Goal: Navigation & Orientation: Find specific page/section

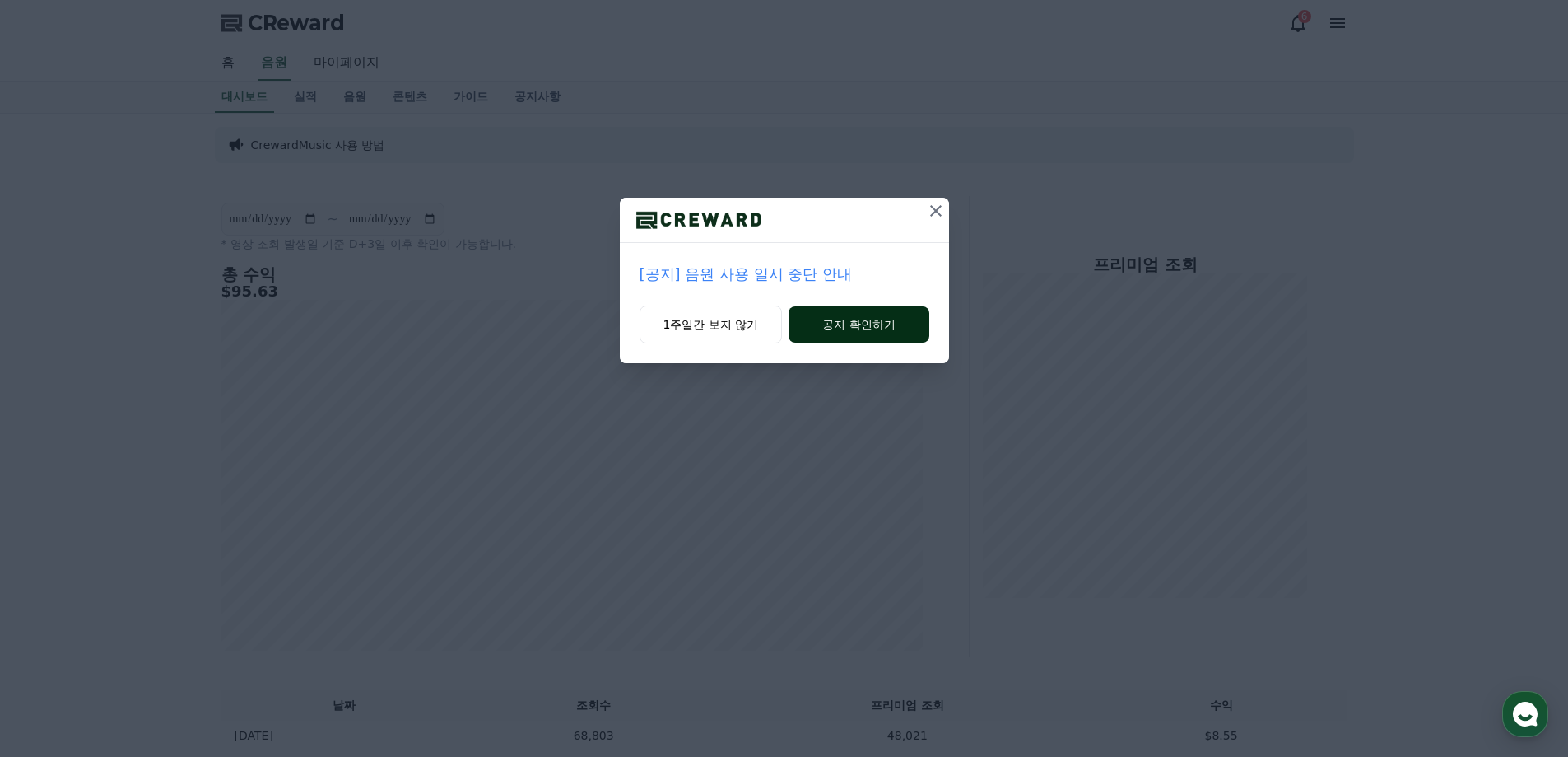
click at [888, 324] on button "공지 확인하기" at bounding box center [858, 324] width 140 height 36
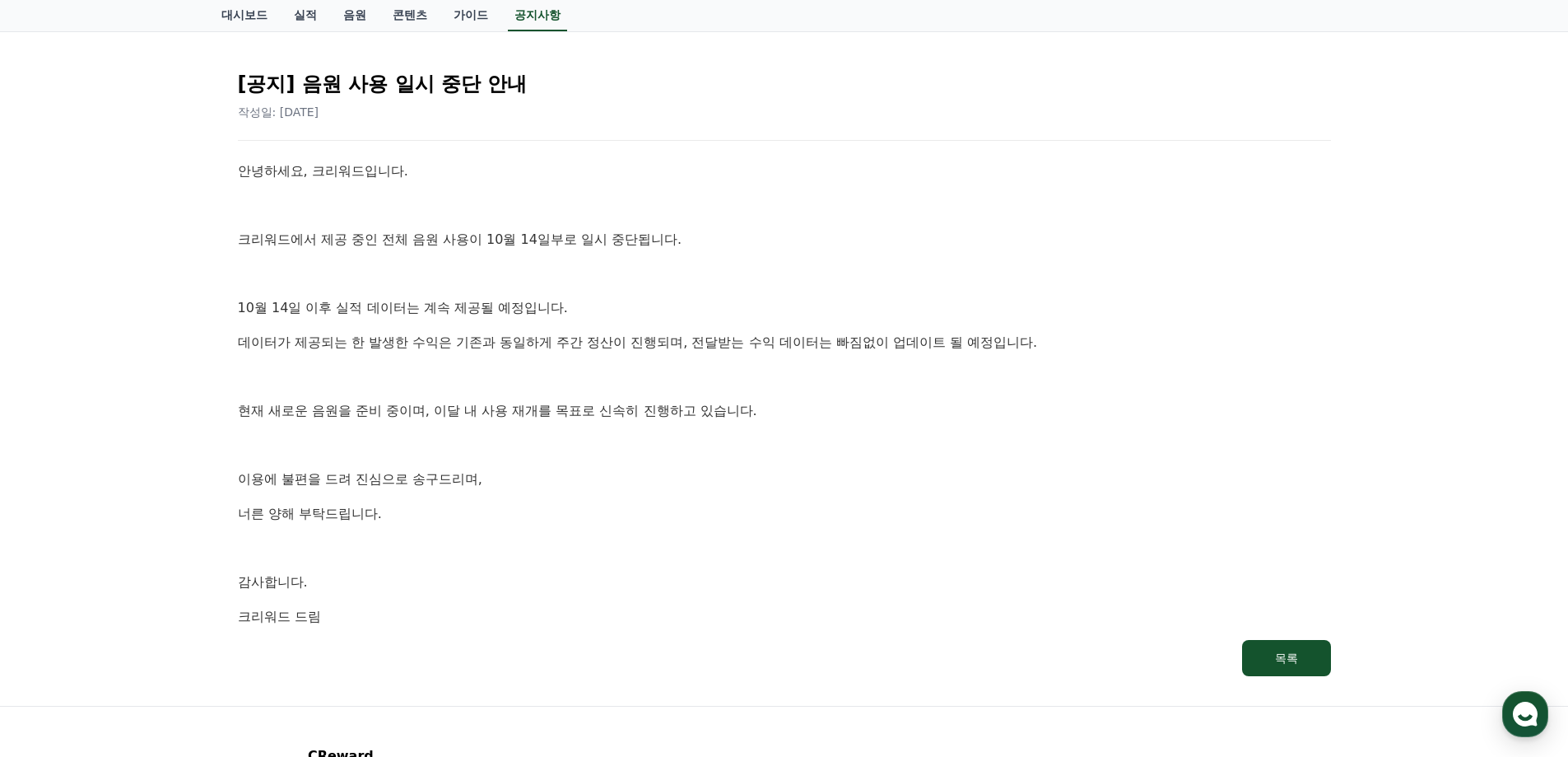
scroll to position [165, 0]
